Goal: Information Seeking & Learning: Learn about a topic

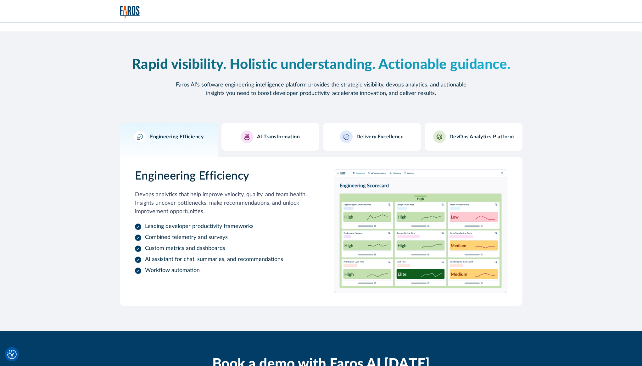
scroll to position [557, 0]
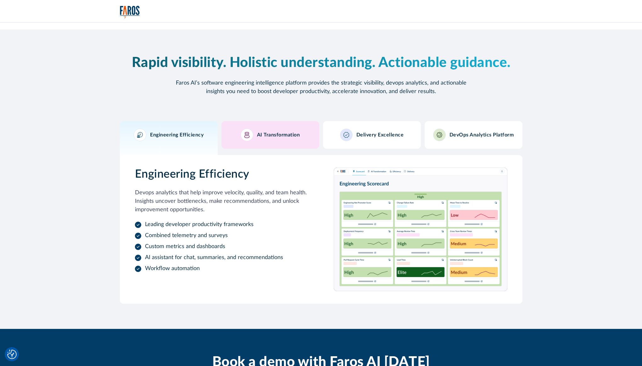
click at [292, 144] on link "AI Transformation" at bounding box center [270, 135] width 98 height 28
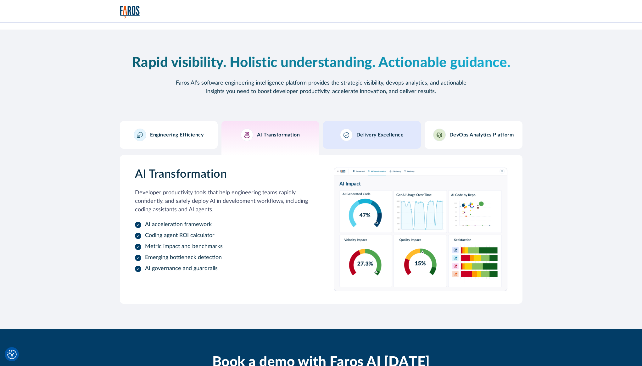
click at [392, 146] on link "Delivery Excellence" at bounding box center [372, 135] width 98 height 28
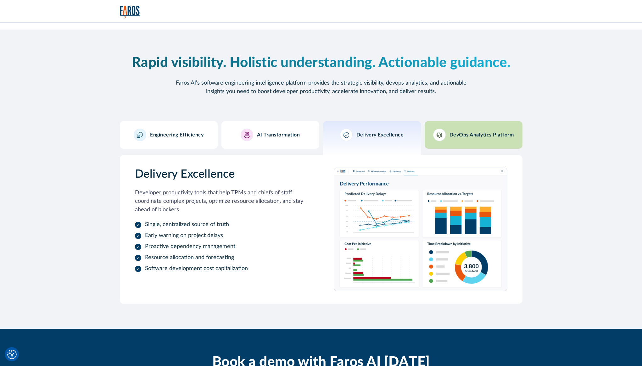
click at [451, 146] on link "DevOps Analytics Platform" at bounding box center [473, 135] width 98 height 28
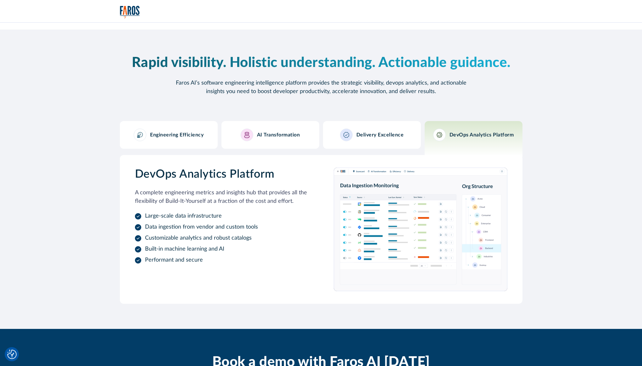
click at [164, 140] on div "Engineering Efficiency" at bounding box center [169, 135] width 70 height 13
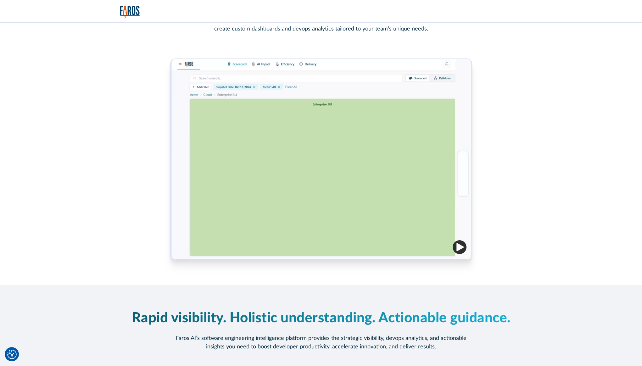
scroll to position [0, 0]
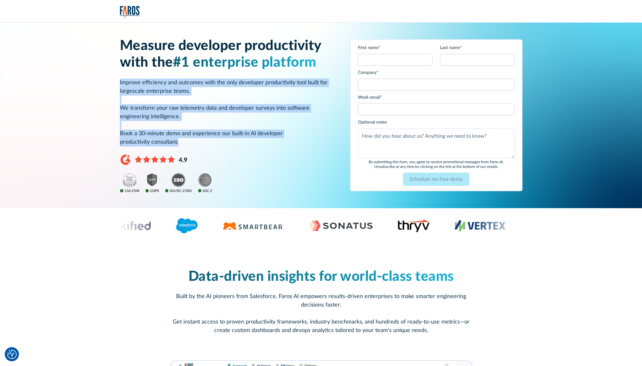
drag, startPoint x: 119, startPoint y: 83, endPoint x: 197, endPoint y: 144, distance: 98.9
click at [197, 144] on p "Improve efficiency and outcomes with the only developer productivity tool built…" at bounding box center [227, 113] width 215 height 68
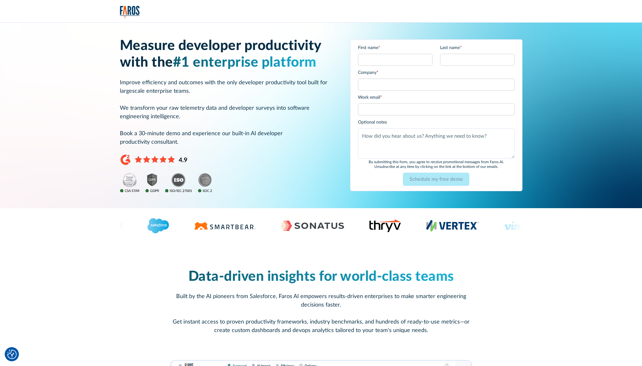
drag, startPoint x: 197, startPoint y: 144, endPoint x: 121, endPoint y: 79, distance: 100.1
click at [121, 79] on p "Improve efficiency and outcomes with the only developer productivity tool built…" at bounding box center [227, 113] width 215 height 68
